Goal: Find specific page/section: Find specific page/section

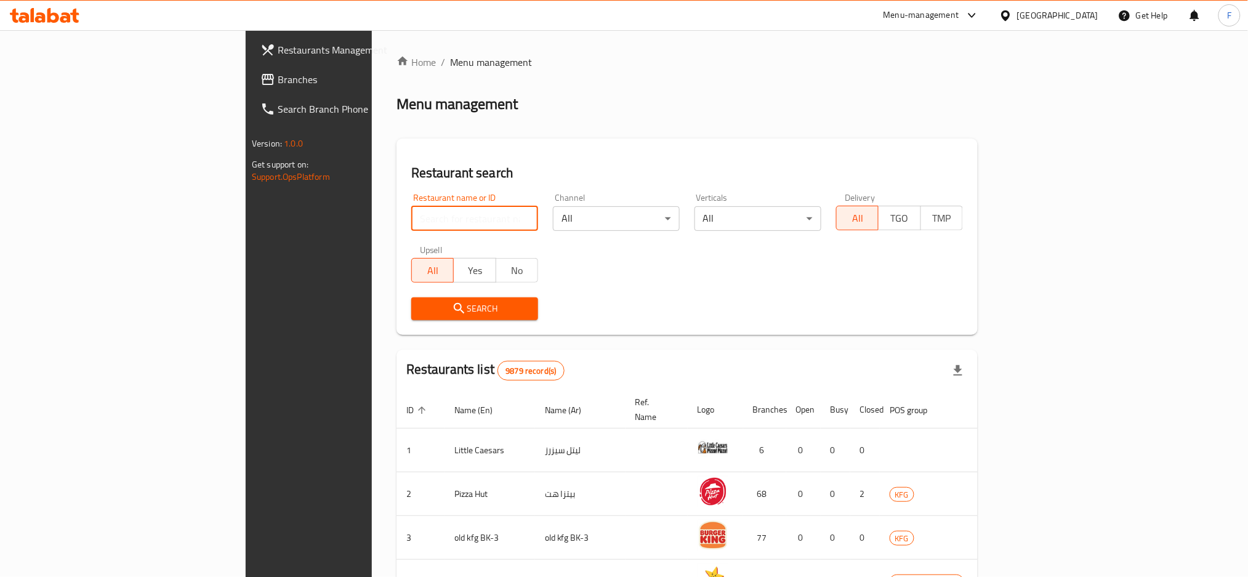
drag, startPoint x: 300, startPoint y: 230, endPoint x: 316, endPoint y: 229, distance: 16.0
click at [411, 229] on input "search" at bounding box center [474, 218] width 127 height 25
click button "Search" at bounding box center [474, 308] width 127 height 23
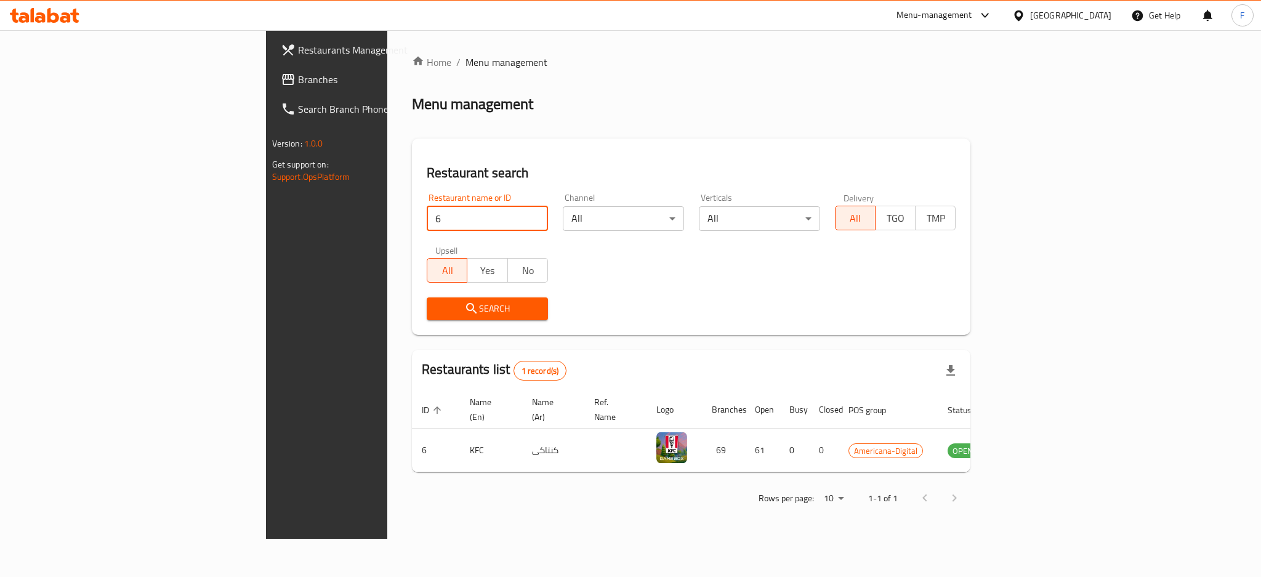
drag, startPoint x: 278, startPoint y: 217, endPoint x: 241, endPoint y: 217, distance: 36.9
click at [419, 217] on div "Restaurant name or ID 6 Restaurant name or ID" at bounding box center [487, 212] width 136 height 52
type input "4"
click button "Search" at bounding box center [487, 308] width 121 height 23
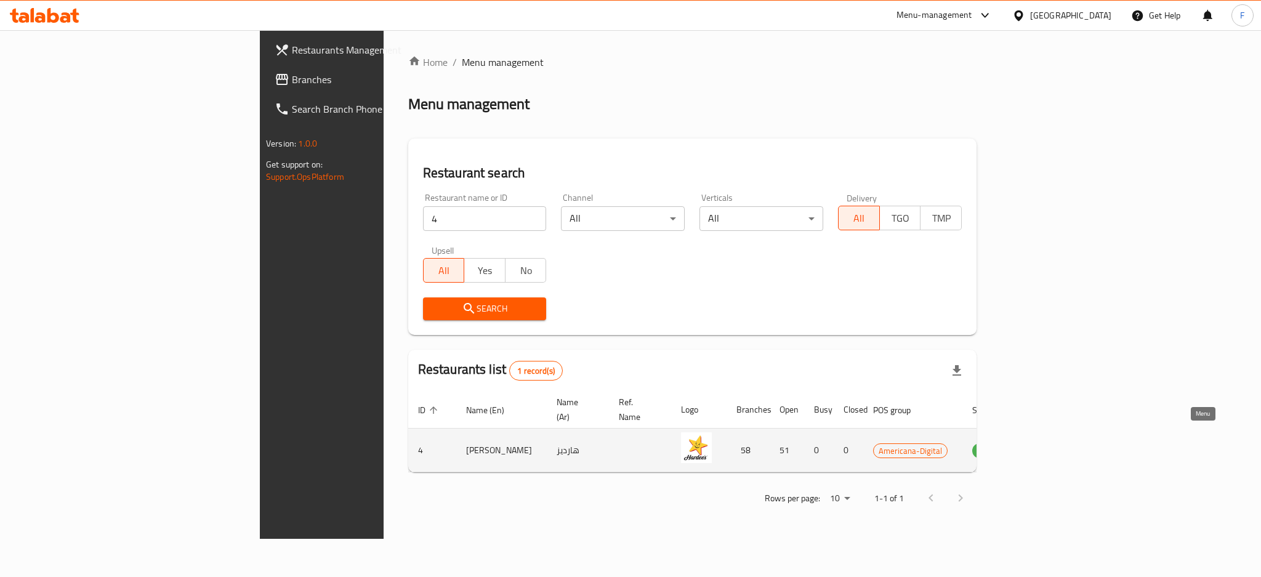
click at [1051, 446] on icon "enhanced table" at bounding box center [1045, 451] width 14 height 10
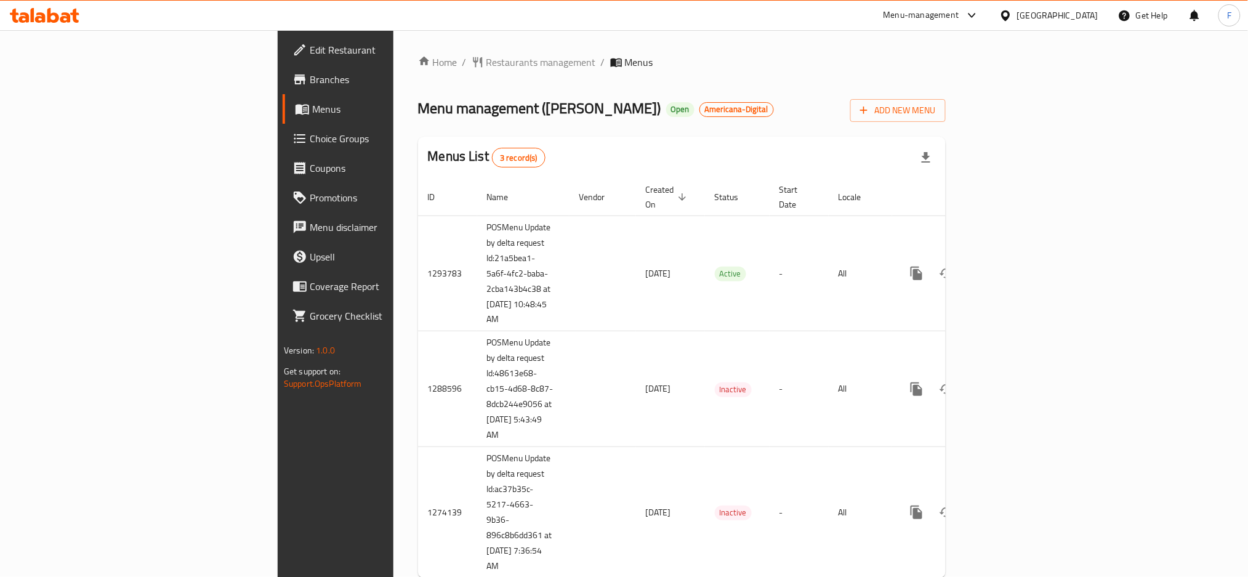
click at [310, 81] on span "Branches" at bounding box center [393, 79] width 167 height 15
